Goal: Task Accomplishment & Management: Complete application form

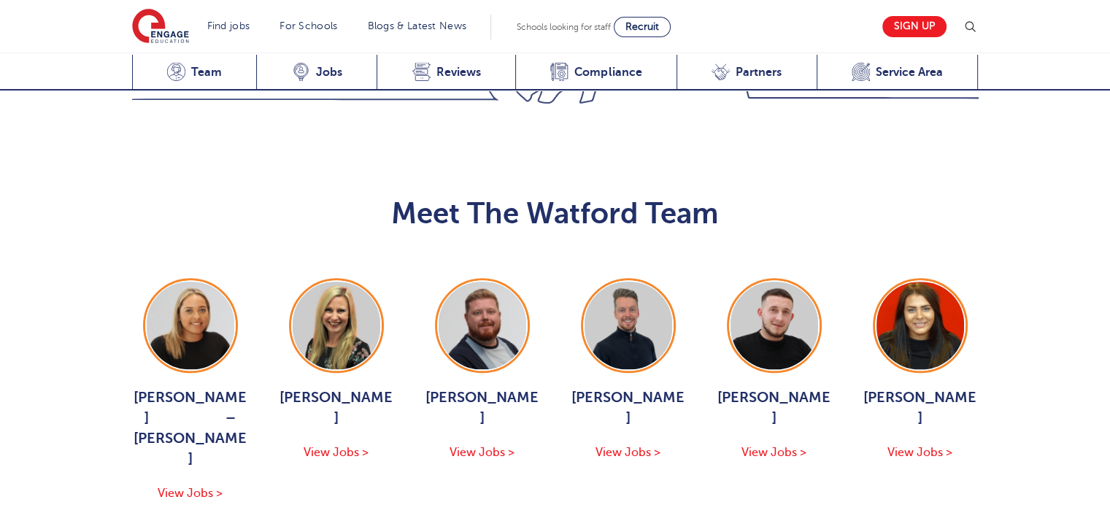
scroll to position [1460, 0]
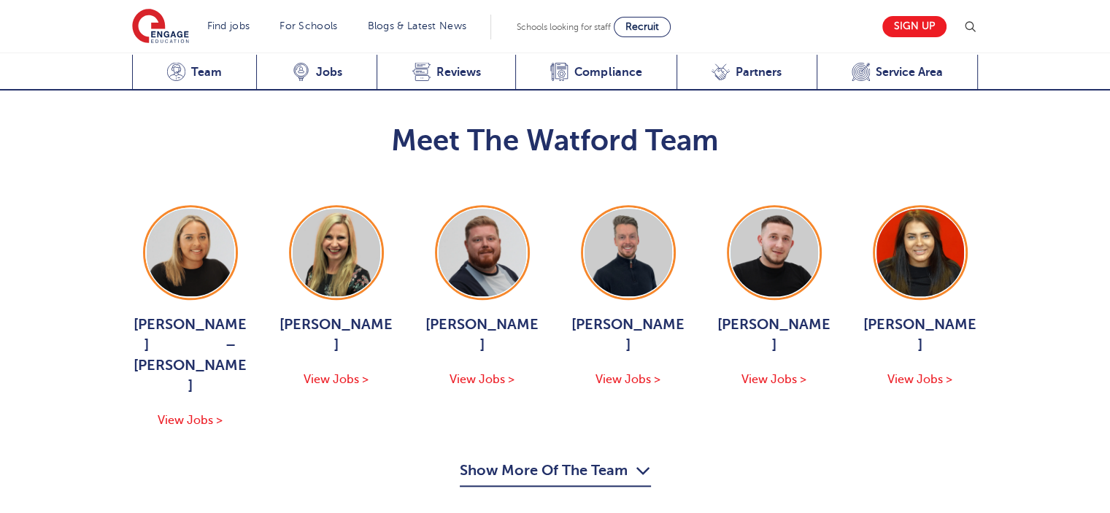
click at [568, 459] on button "Show More Of The Team" at bounding box center [555, 473] width 191 height 28
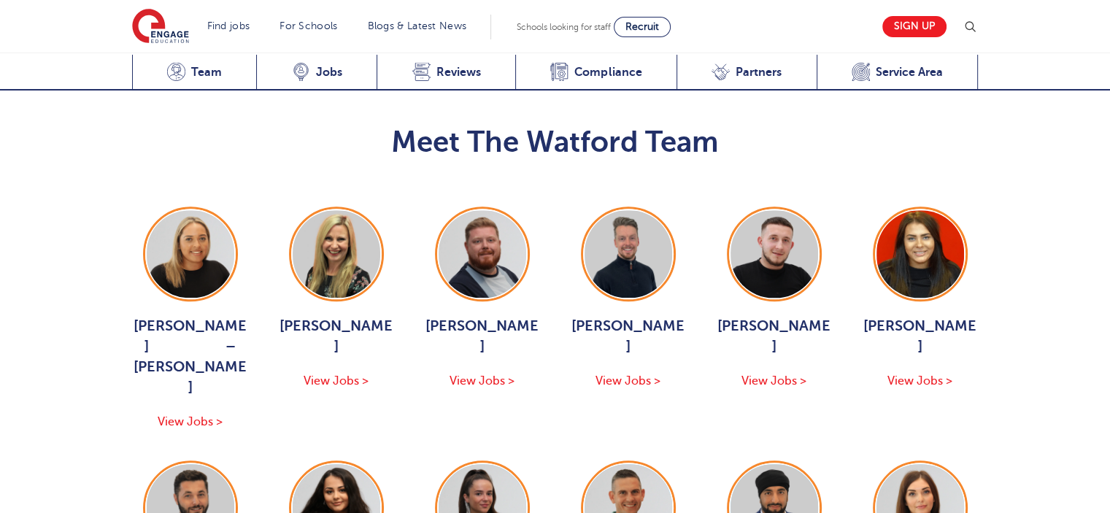
scroll to position [1387, 0]
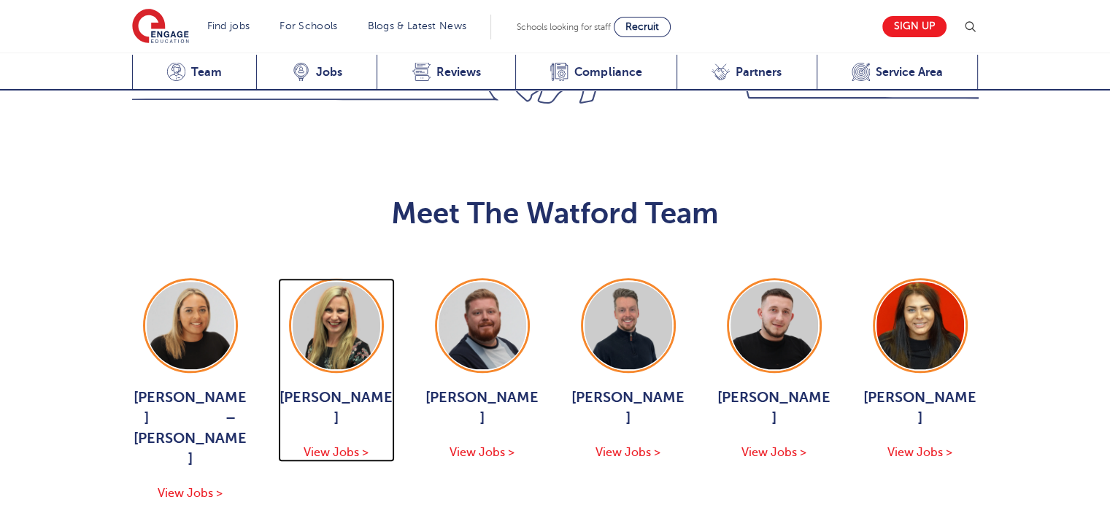
click at [334, 446] on span "View Jobs >" at bounding box center [336, 452] width 65 height 13
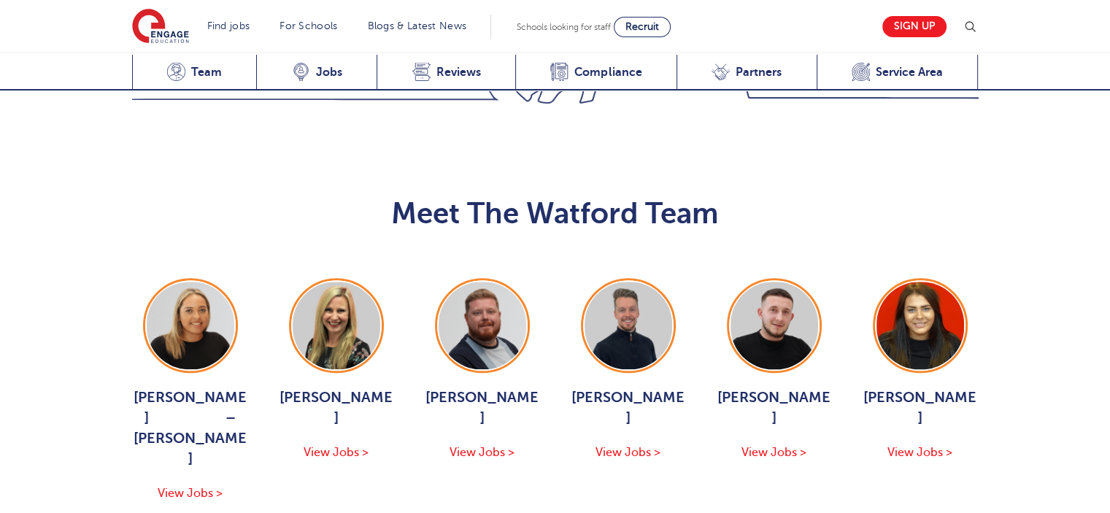
scroll to position [1460, 0]
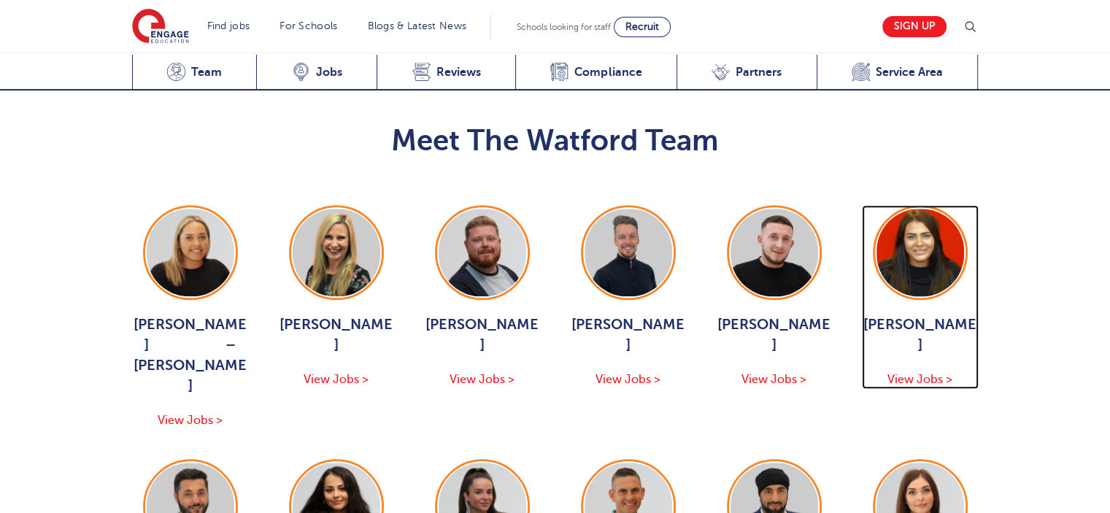
click at [954, 209] on img at bounding box center [921, 256] width 88 height 95
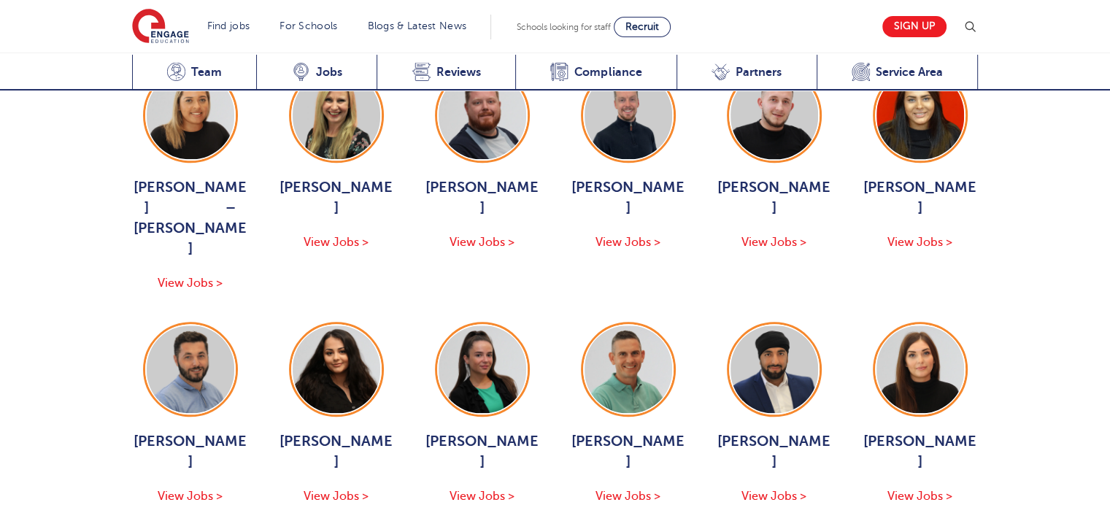
scroll to position [1606, 0]
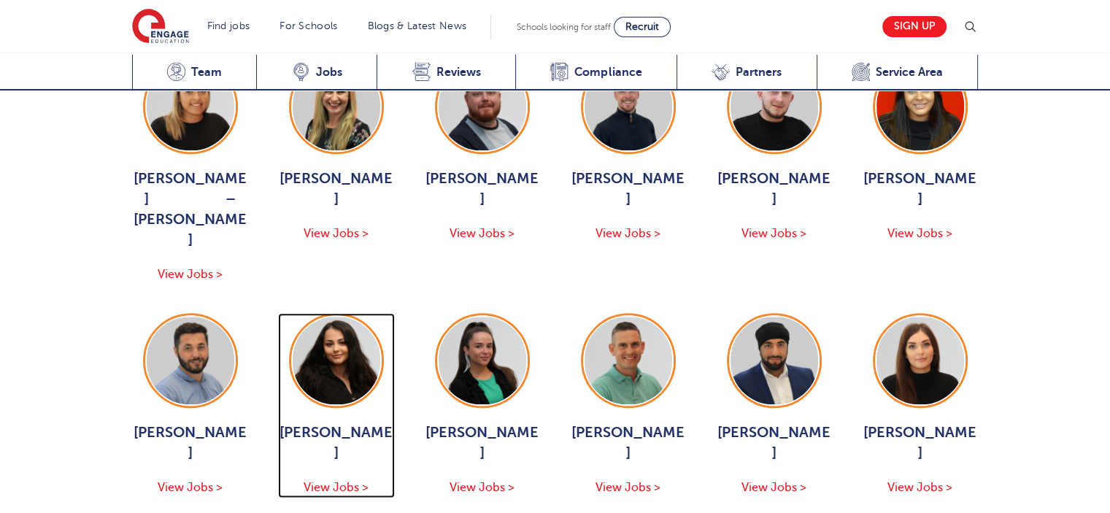
click at [329, 317] on img at bounding box center [337, 361] width 88 height 88
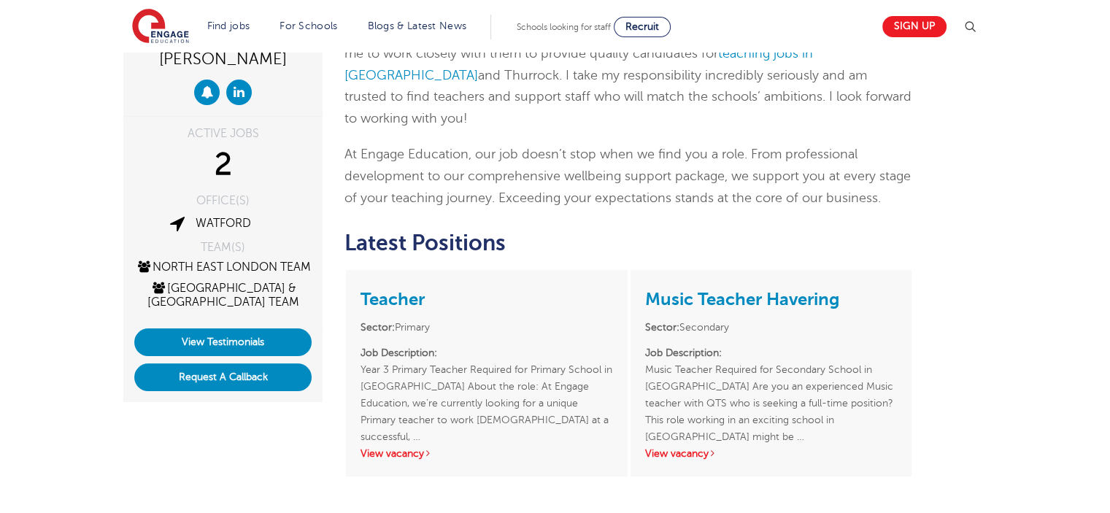
scroll to position [219, 0]
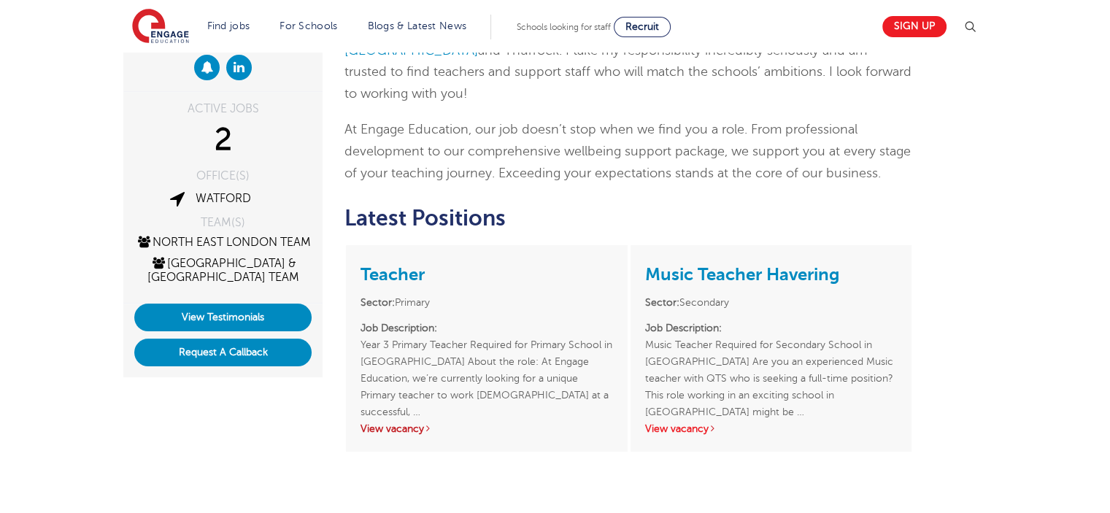
click at [411, 423] on link "View vacancy" at bounding box center [397, 428] width 72 height 11
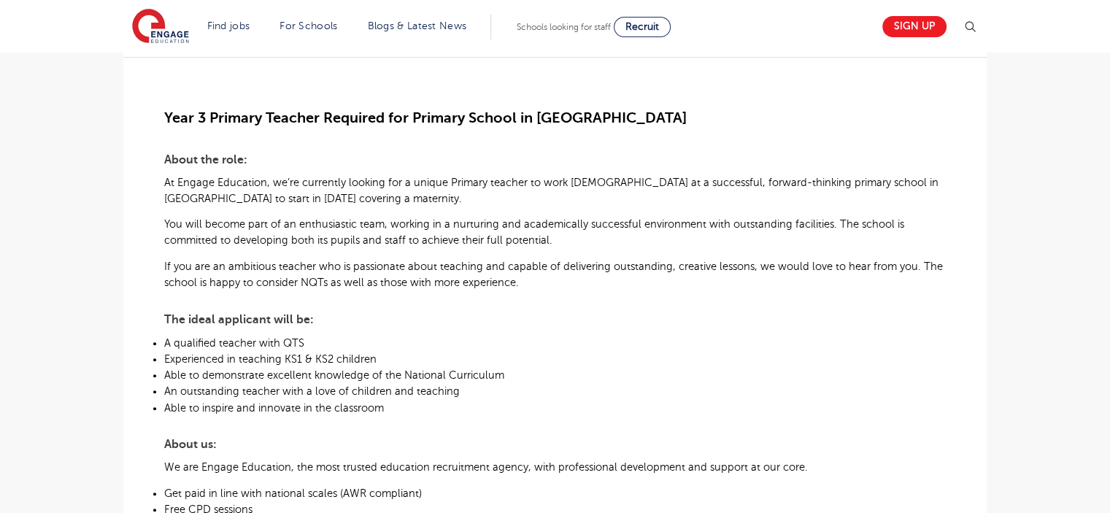
scroll to position [365, 0]
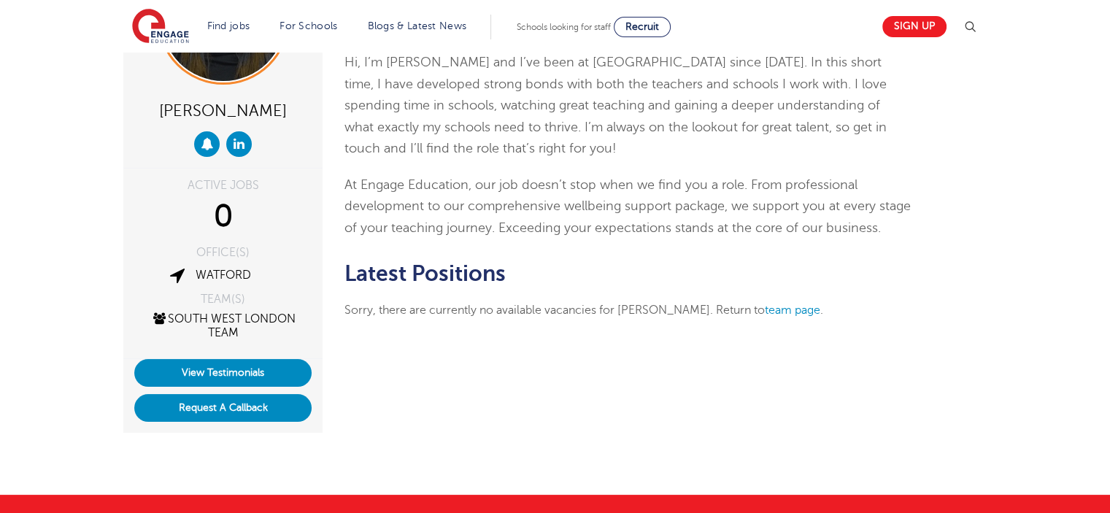
scroll to position [146, 0]
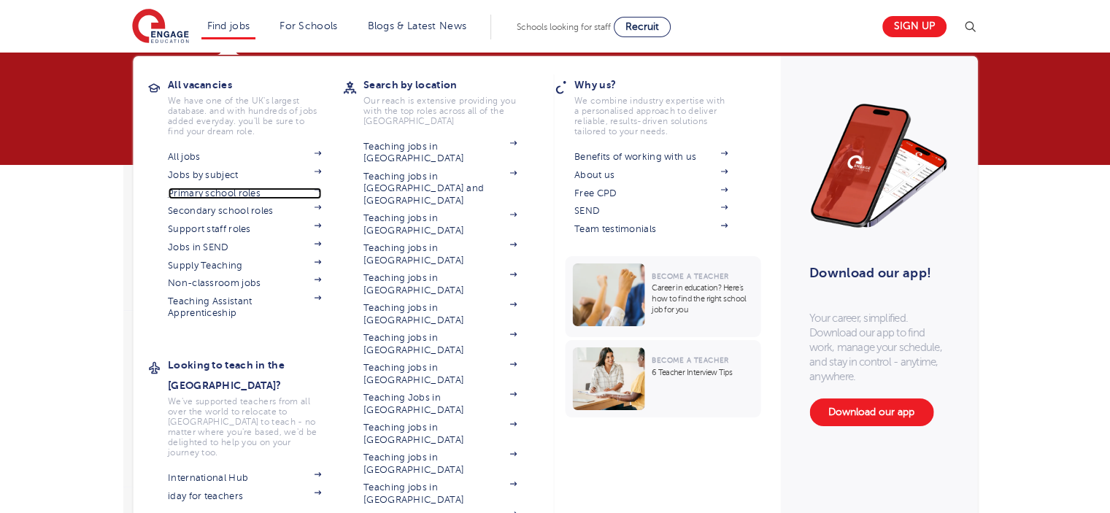
click at [234, 191] on link "Primary school roles" at bounding box center [244, 194] width 153 height 12
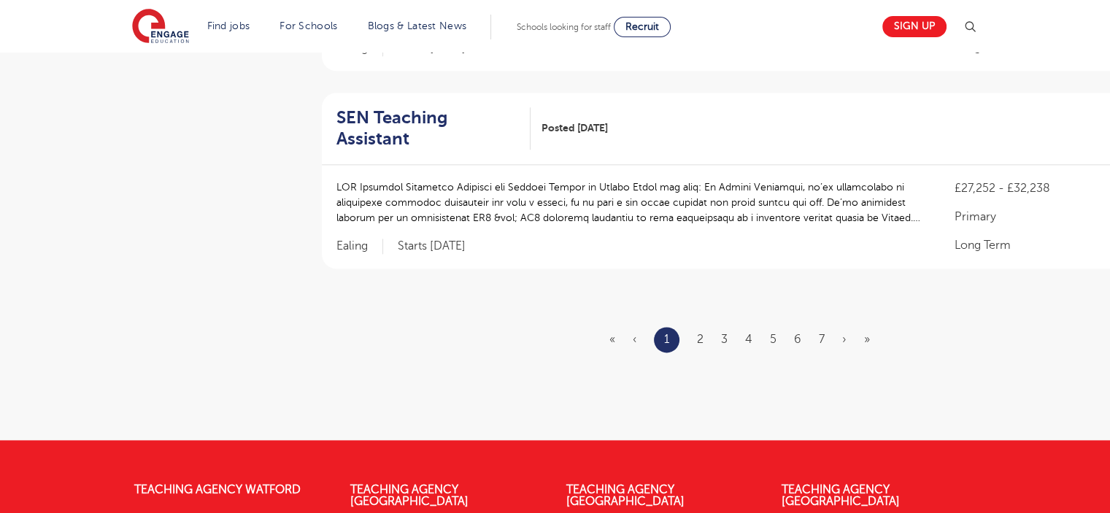
scroll to position [1825, 0]
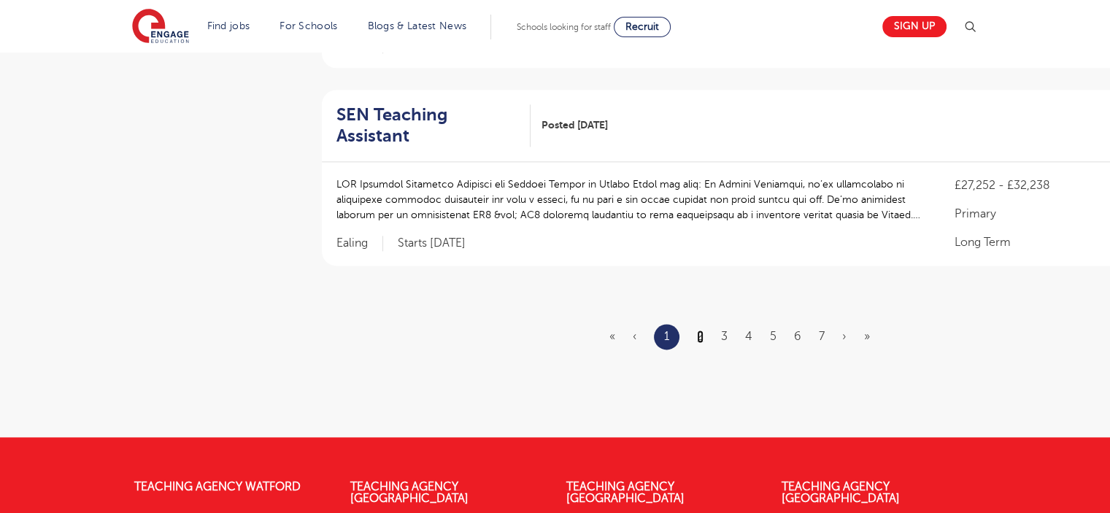
click at [701, 330] on link "2" at bounding box center [700, 336] width 7 height 13
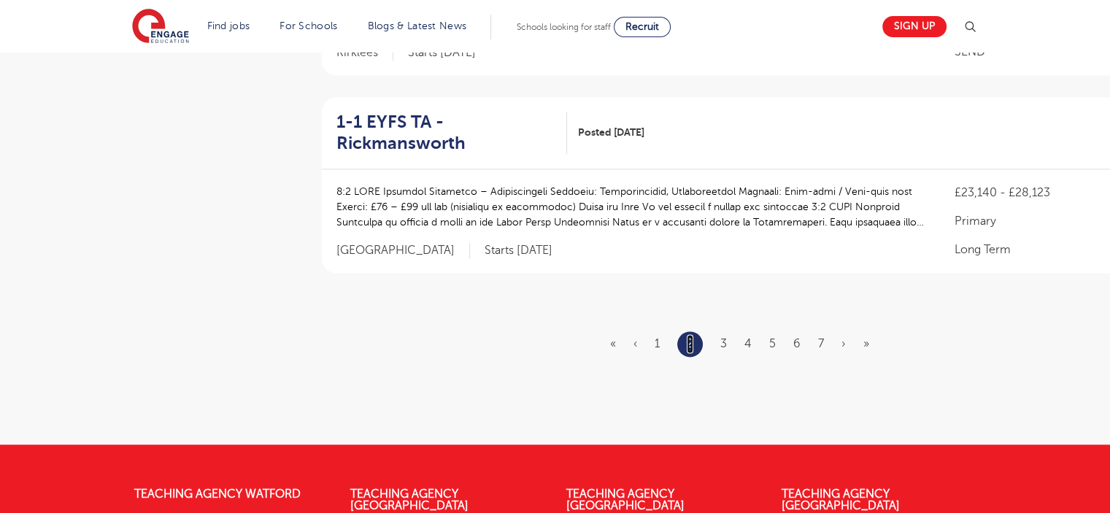
scroll to position [1825, 0]
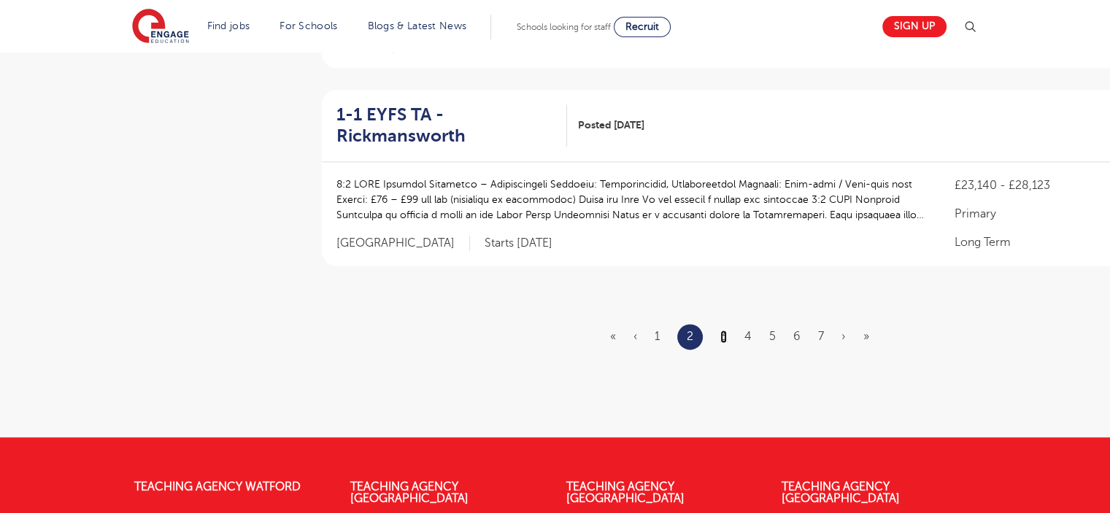
click at [723, 343] on link "3" at bounding box center [723, 336] width 7 height 13
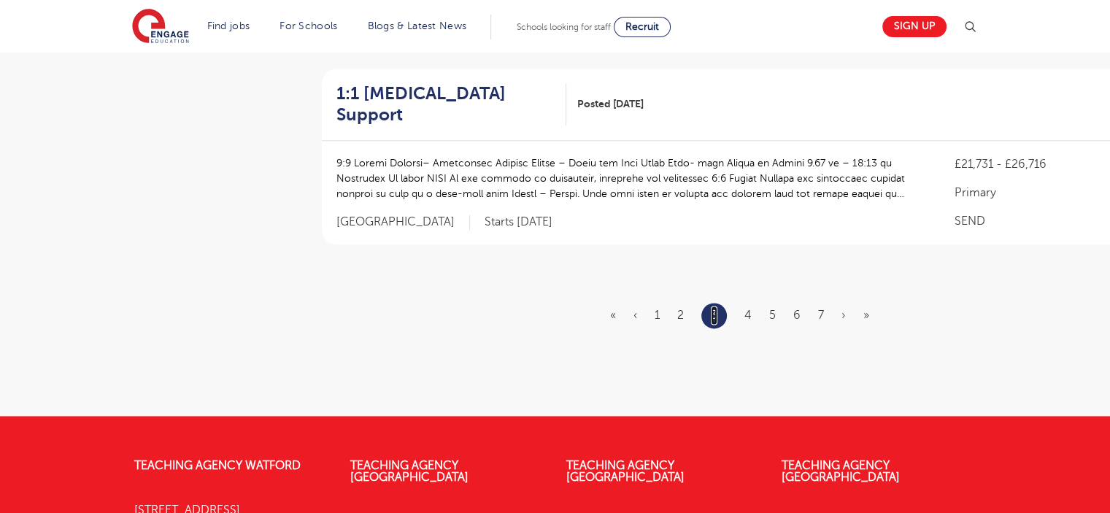
scroll to position [0, 0]
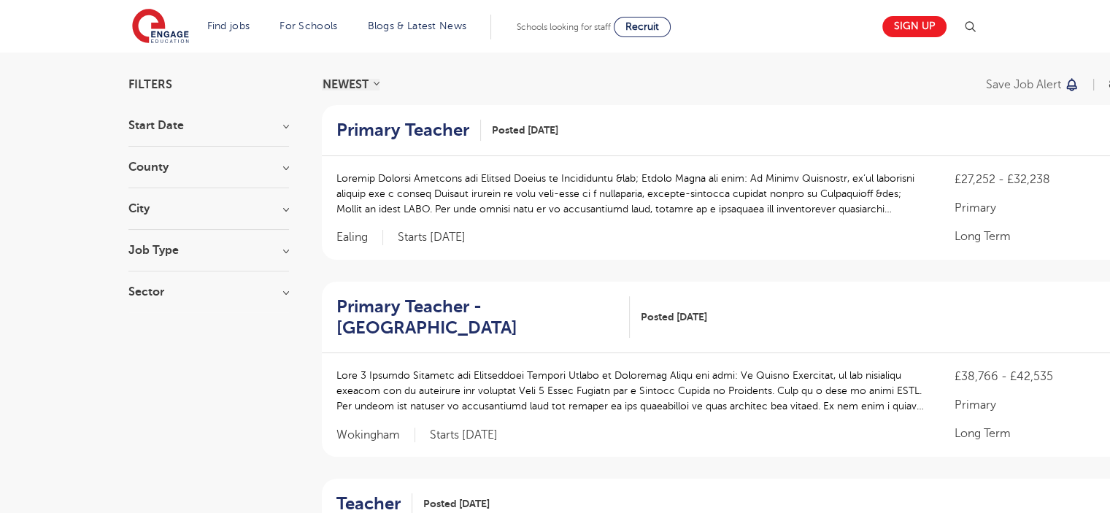
scroll to position [73, 0]
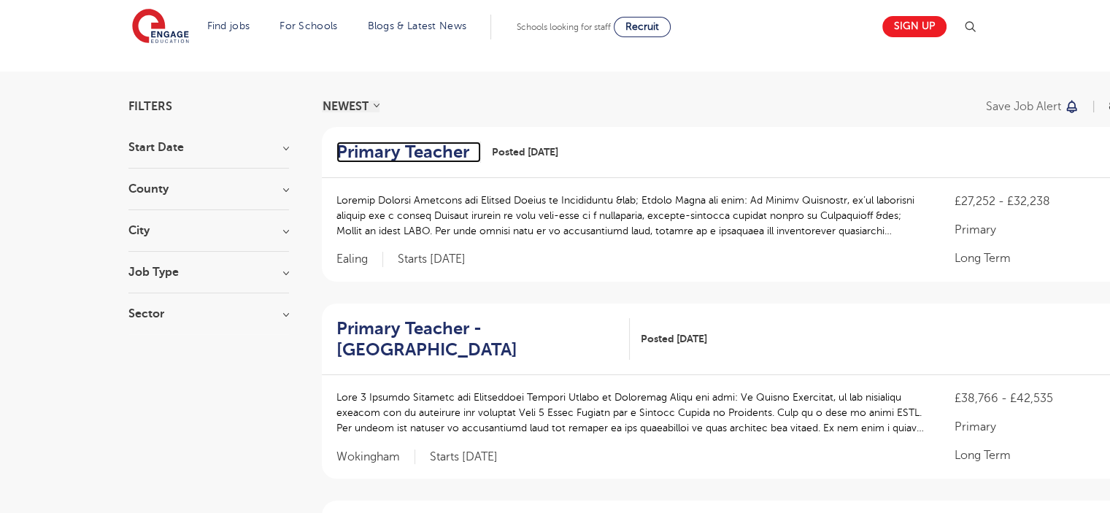
click at [445, 148] on h2 "Primary Teacher" at bounding box center [402, 152] width 133 height 21
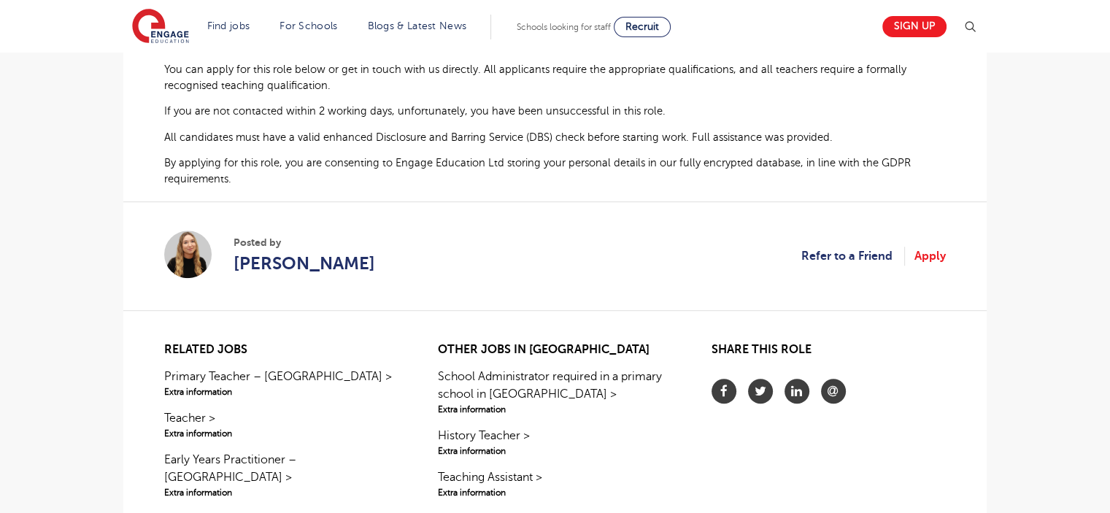
scroll to position [949, 0]
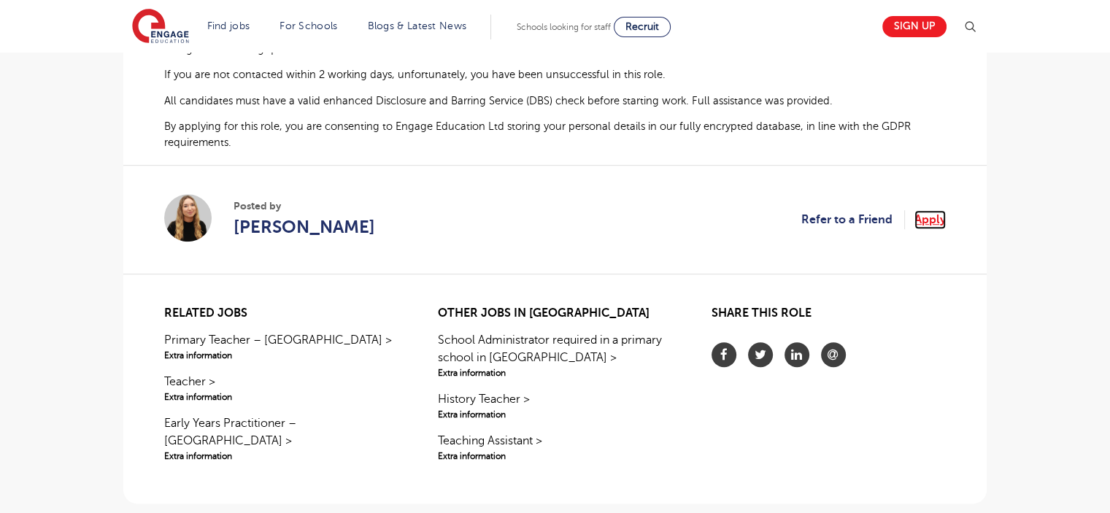
click at [930, 214] on link "Apply" at bounding box center [930, 219] width 31 height 19
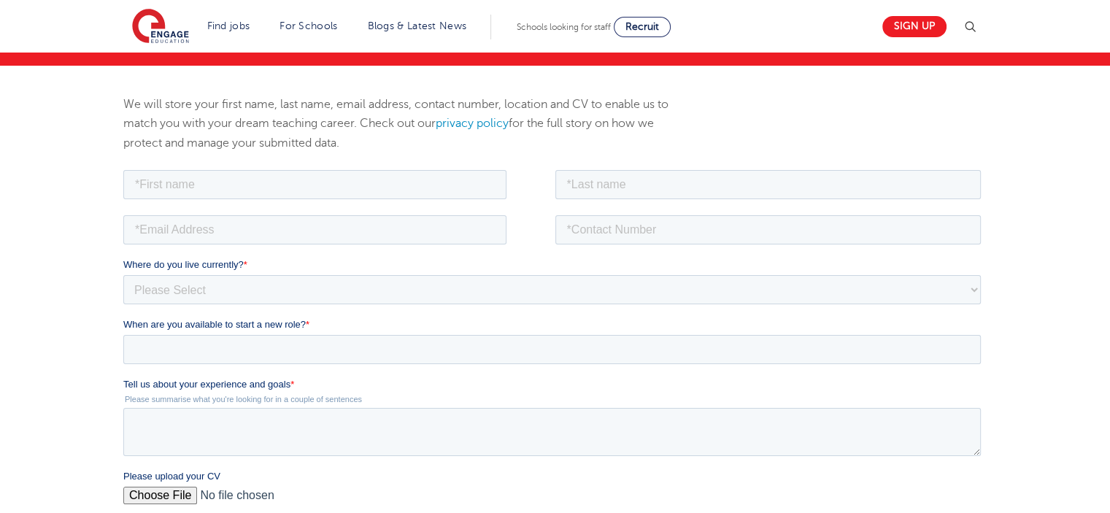
scroll to position [73, 0]
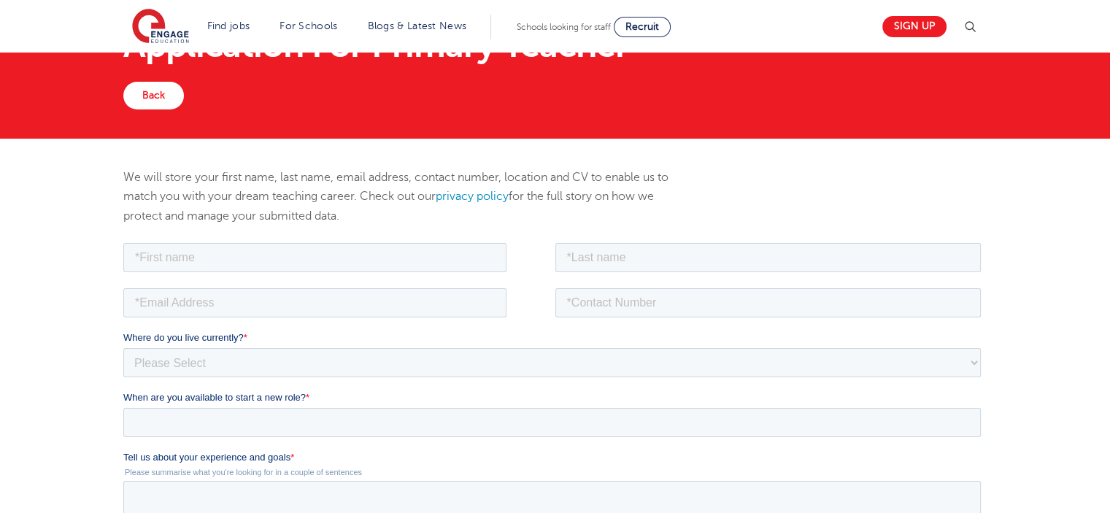
click at [384, 235] on div "We will store your first name, last name, email address, contact number, locati…" at bounding box center [407, 204] width 591 height 72
click at [382, 241] on div at bounding box center [339, 255] width 432 height 32
click at [380, 258] on input "text" at bounding box center [314, 256] width 383 height 29
type input "[PERSON_NAME]"
click at [581, 262] on input "text" at bounding box center [768, 256] width 426 height 29
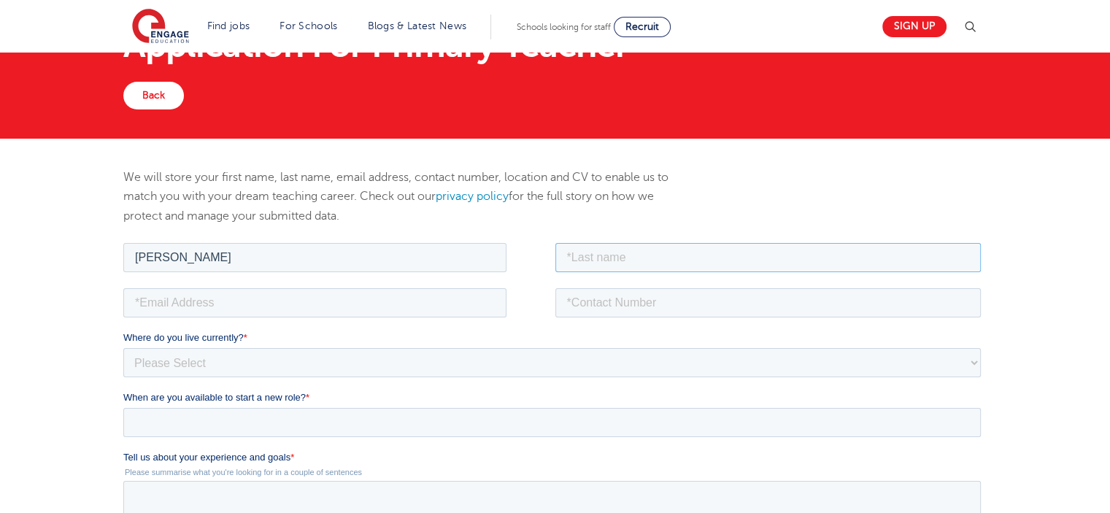
type input "[PERSON_NAME]"
click at [440, 294] on input "email" at bounding box center [314, 302] width 383 height 29
type input "[PERSON_NAME][EMAIL_ADDRESS][DOMAIN_NAME]"
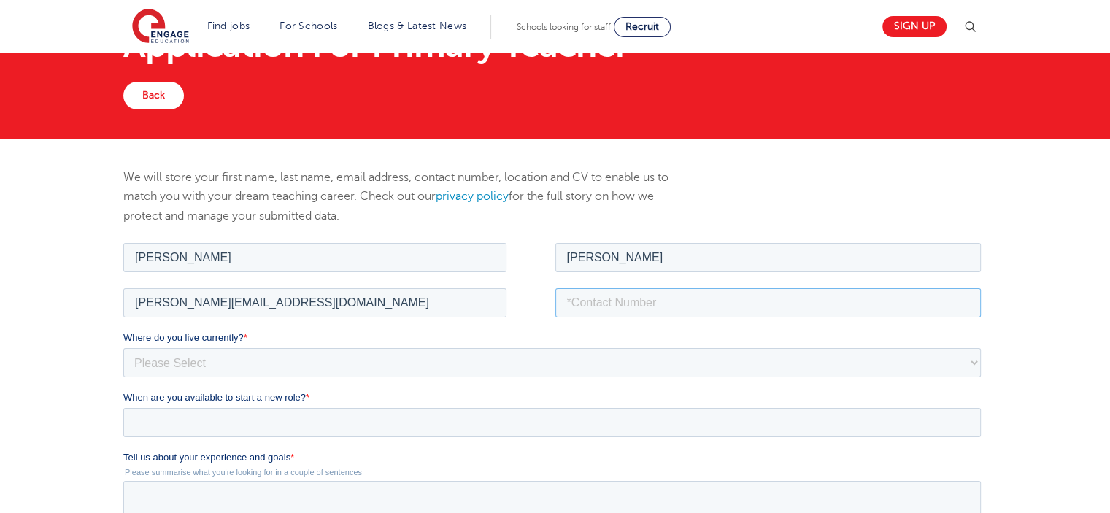
click at [612, 295] on input "tel" at bounding box center [768, 302] width 426 height 29
type input "[PHONE_NUMBER]"
click at [245, 363] on select "Please Select [GEOGRAPHIC_DATA] [GEOGRAPHIC_DATA] [GEOGRAPHIC_DATA] [GEOGRAPHIC…" at bounding box center [552, 361] width 858 height 29
select select "UK"
click at [123, 347] on select "Please Select [GEOGRAPHIC_DATA] [GEOGRAPHIC_DATA] [GEOGRAPHIC_DATA] [GEOGRAPHIC…" at bounding box center [552, 361] width 858 height 29
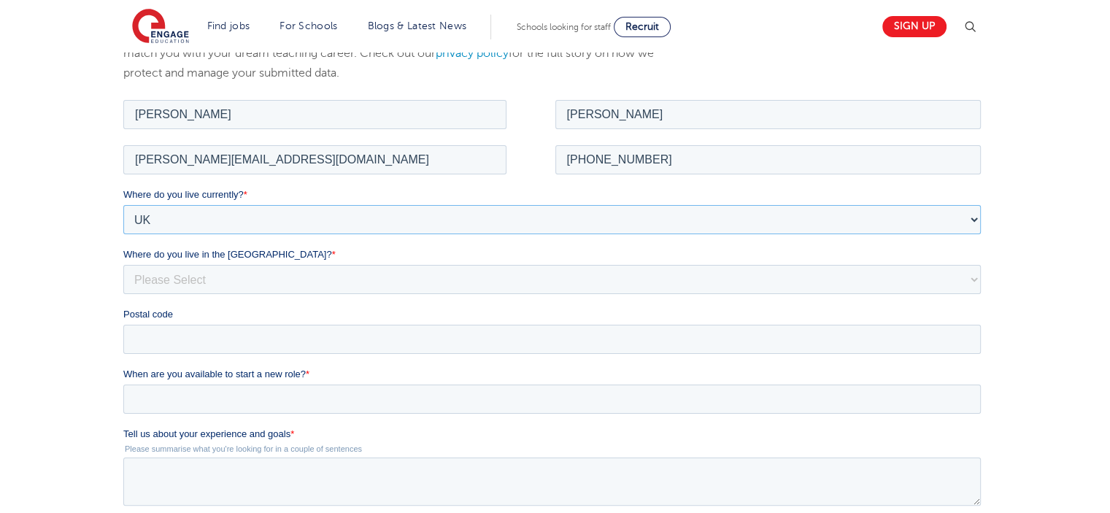
scroll to position [219, 0]
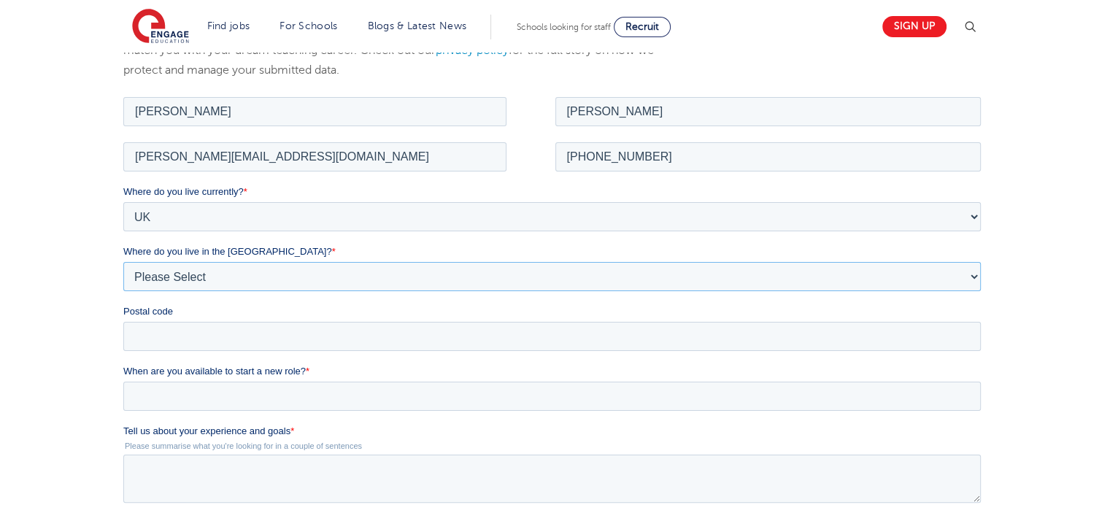
click at [305, 284] on select "Please Select Overseas [GEOGRAPHIC_DATA] [GEOGRAPHIC_DATA] [GEOGRAPHIC_DATA] [G…" at bounding box center [552, 275] width 858 height 29
select select "[GEOGRAPHIC_DATA]"
click at [123, 261] on select "Please Select Overseas [GEOGRAPHIC_DATA] [GEOGRAPHIC_DATA] [GEOGRAPHIC_DATA] [G…" at bounding box center [552, 275] width 858 height 29
click at [266, 324] on input "Postal code" at bounding box center [552, 335] width 858 height 29
type input "HP2 4BB"
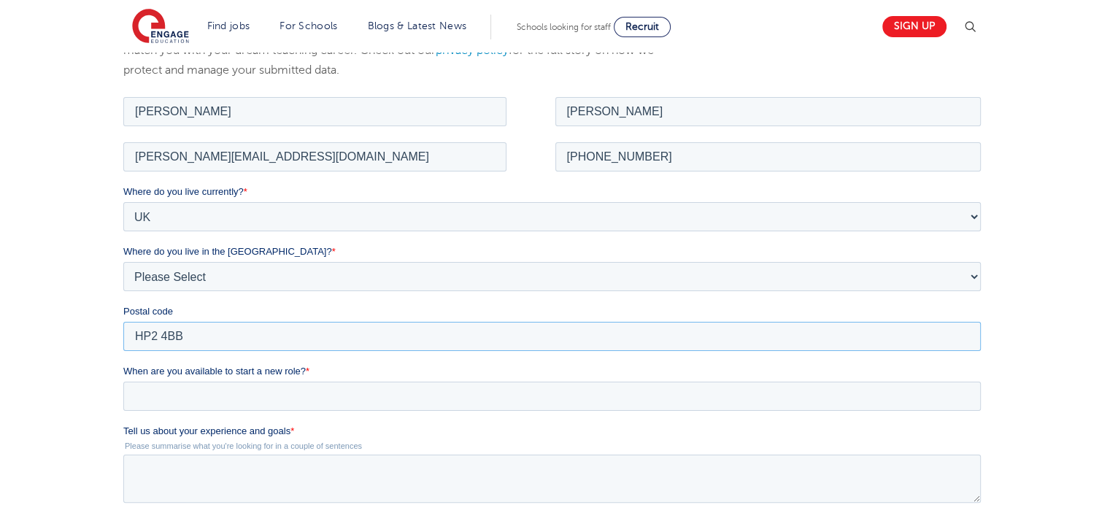
scroll to position [292, 0]
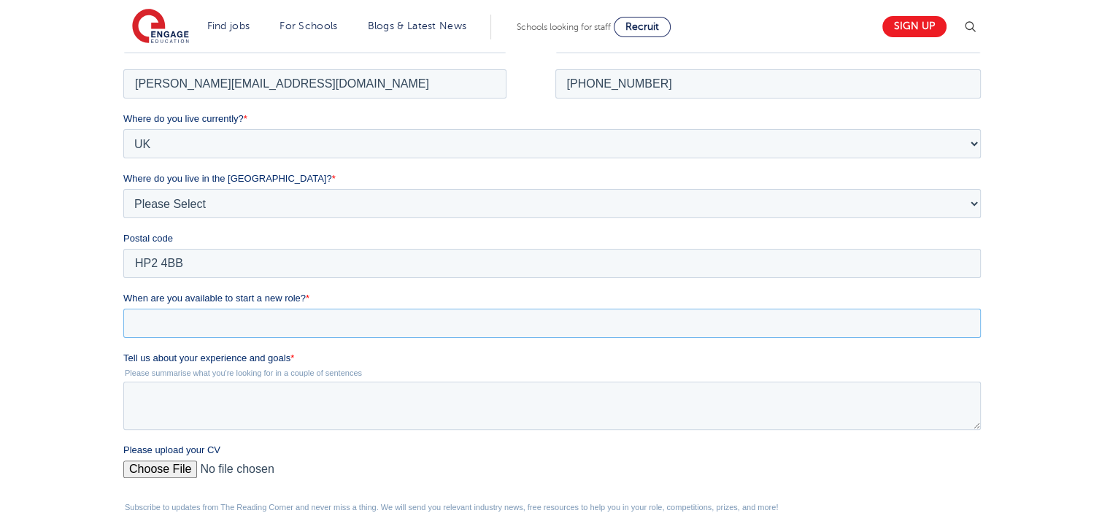
click at [295, 320] on input "When are you available to start a new role? *" at bounding box center [552, 322] width 858 height 29
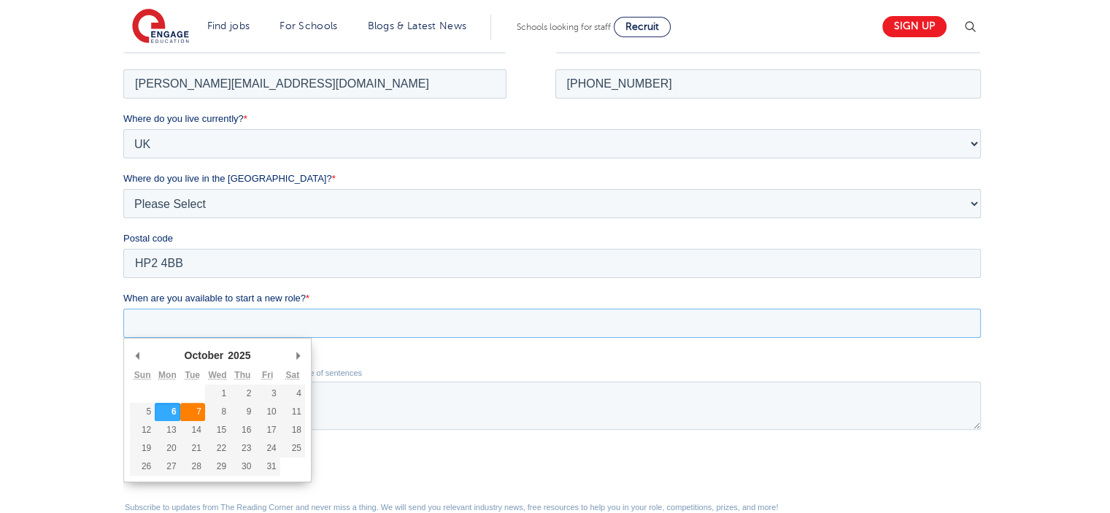
type div "[DATE]"
type input "[DATE]"
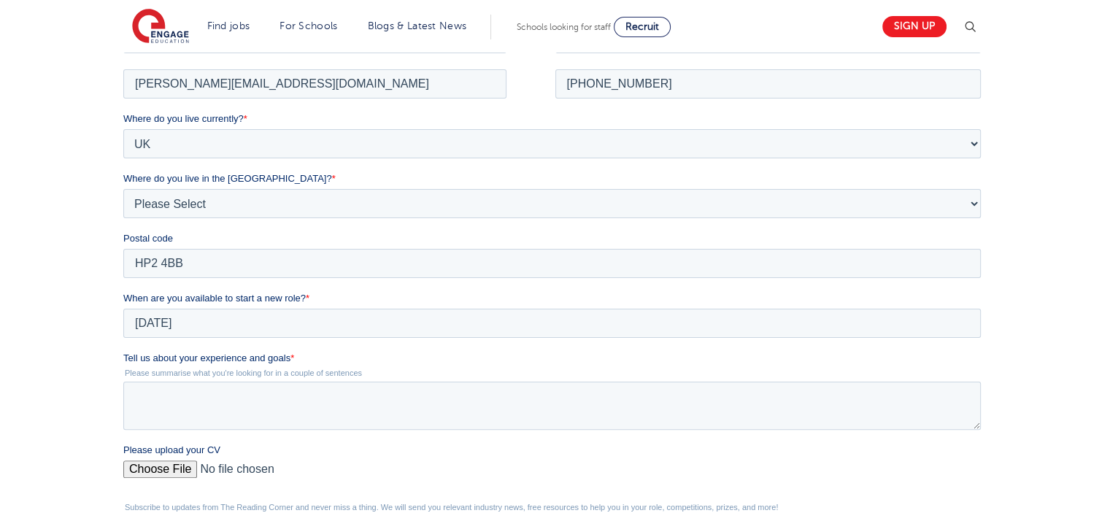
scroll to position [365, 0]
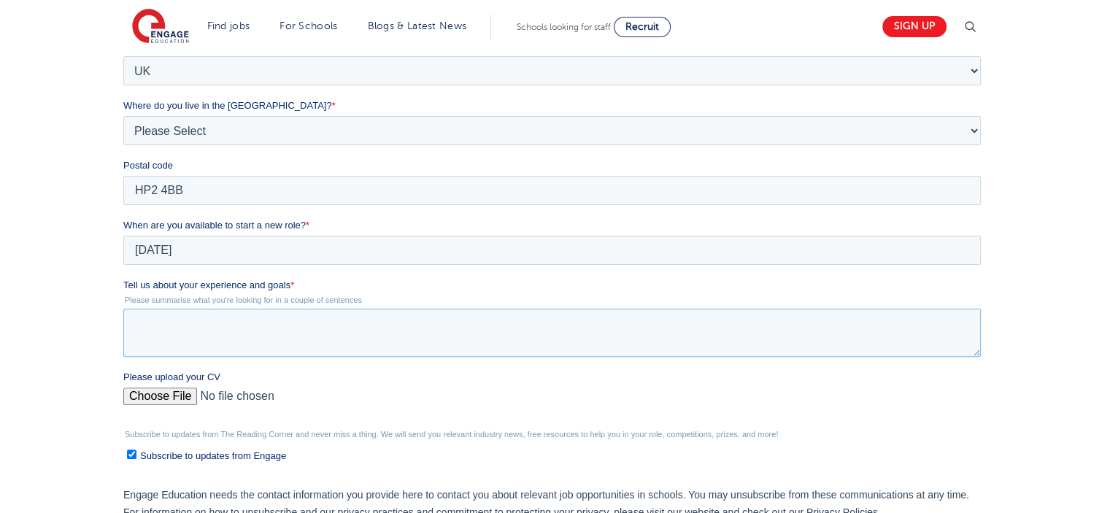
click at [302, 318] on textarea "Tell us about your experience and goals *" at bounding box center [552, 333] width 858 height 48
